Goal: Information Seeking & Learning: Learn about a topic

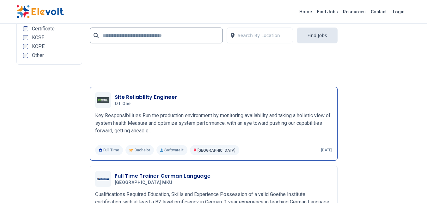
scroll to position [1475, 0]
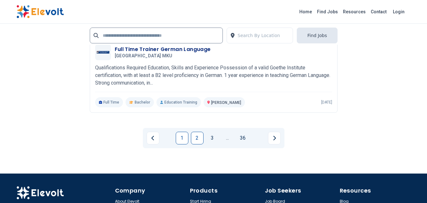
click at [198, 135] on link "2" at bounding box center [197, 137] width 13 height 13
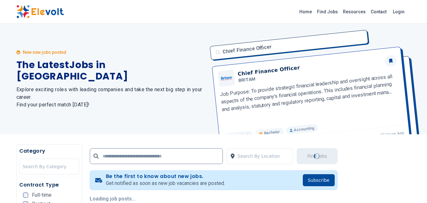
scroll to position [0, 0]
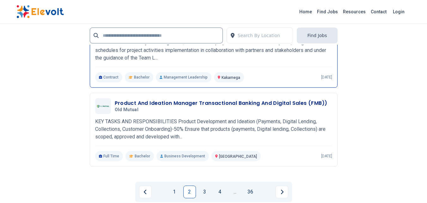
scroll to position [1432, 0]
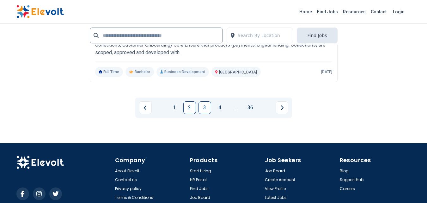
click at [203, 107] on link "3" at bounding box center [204, 107] width 13 height 13
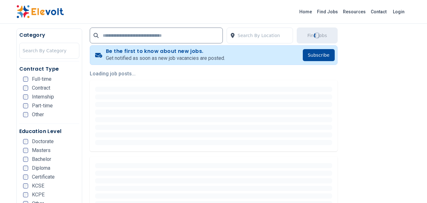
scroll to position [126, 0]
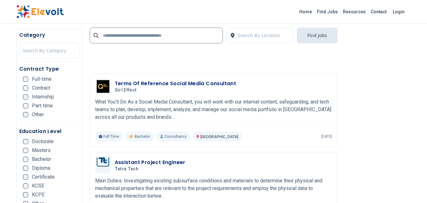
scroll to position [927, 0]
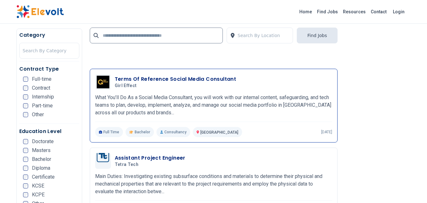
click at [204, 108] on p "What You’ll Do As a Social Media Consultant, you will work with our internal co…" at bounding box center [213, 105] width 237 height 23
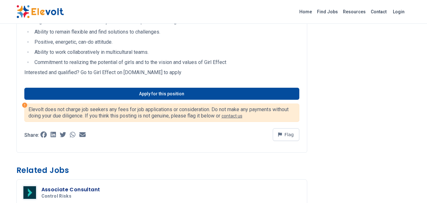
scroll to position [632, 0]
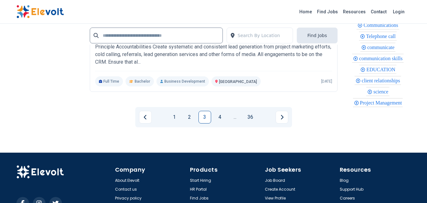
scroll to position [1475, 0]
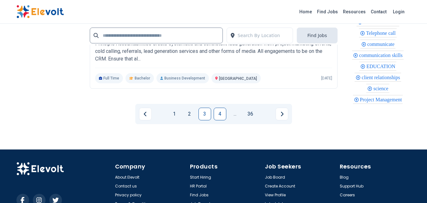
click at [222, 114] on link "4" at bounding box center [220, 113] width 13 height 13
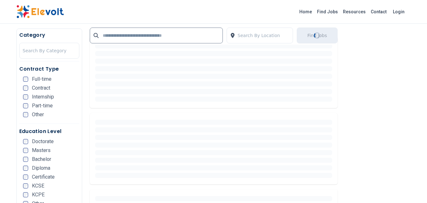
scroll to position [126, 0]
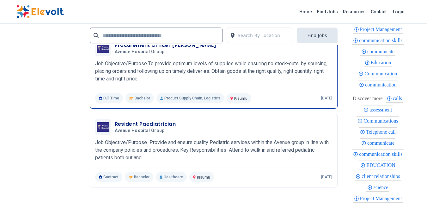
scroll to position [1348, 0]
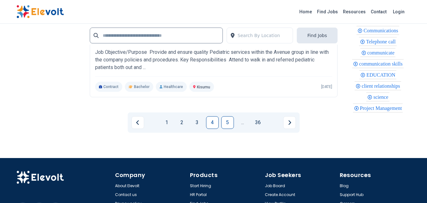
click at [231, 122] on link "5" at bounding box center [227, 122] width 13 height 13
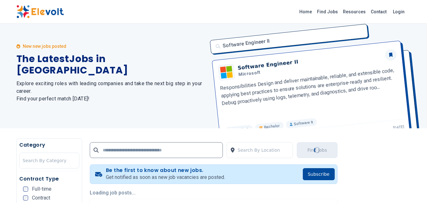
scroll to position [0, 0]
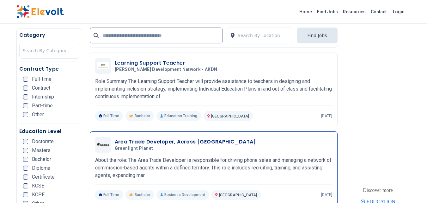
scroll to position [1138, 0]
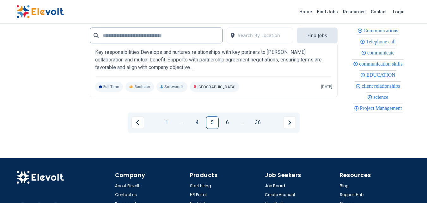
click at [226, 122] on link "6" at bounding box center [227, 122] width 13 height 13
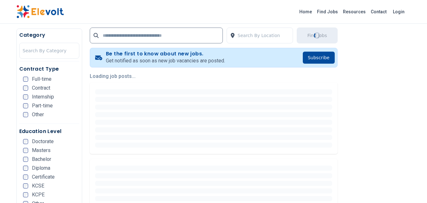
scroll to position [126, 0]
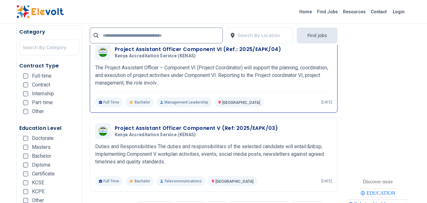
scroll to position [1096, 0]
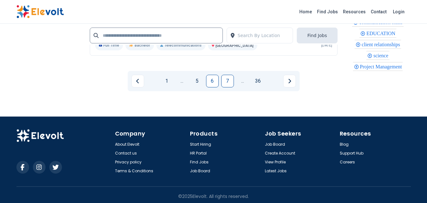
click at [228, 87] on link "7" at bounding box center [227, 81] width 13 height 13
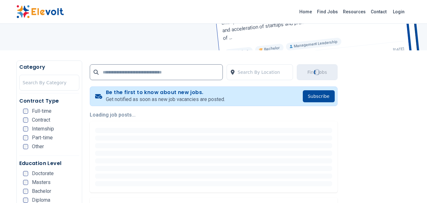
scroll to position [84, 0]
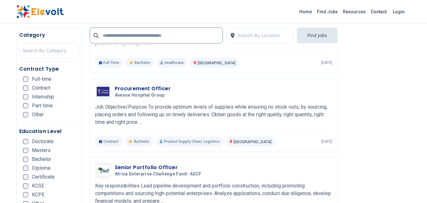
scroll to position [253, 0]
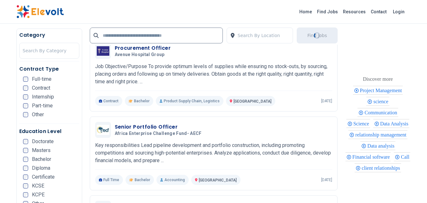
scroll to position [253, 0]
